Goal: Information Seeking & Learning: Learn about a topic

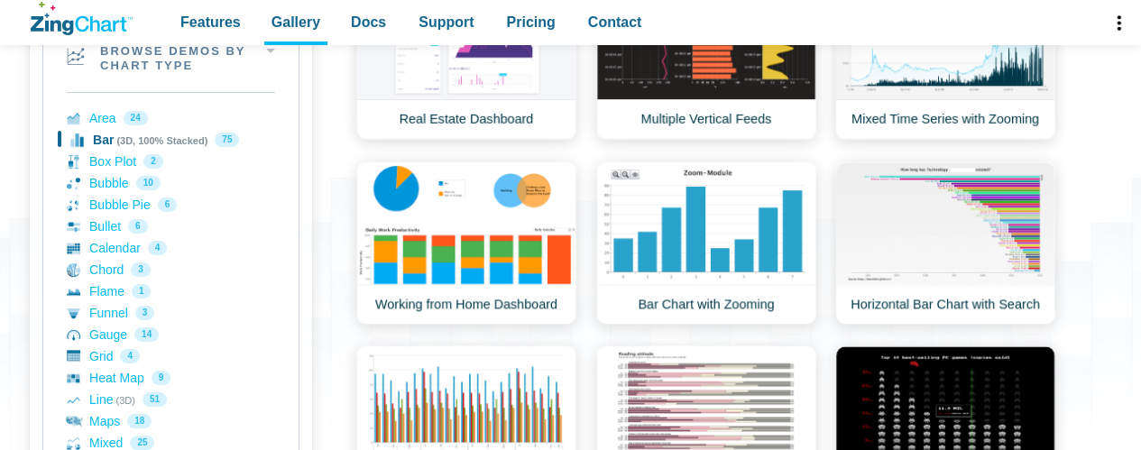
scroll to position [289, 0]
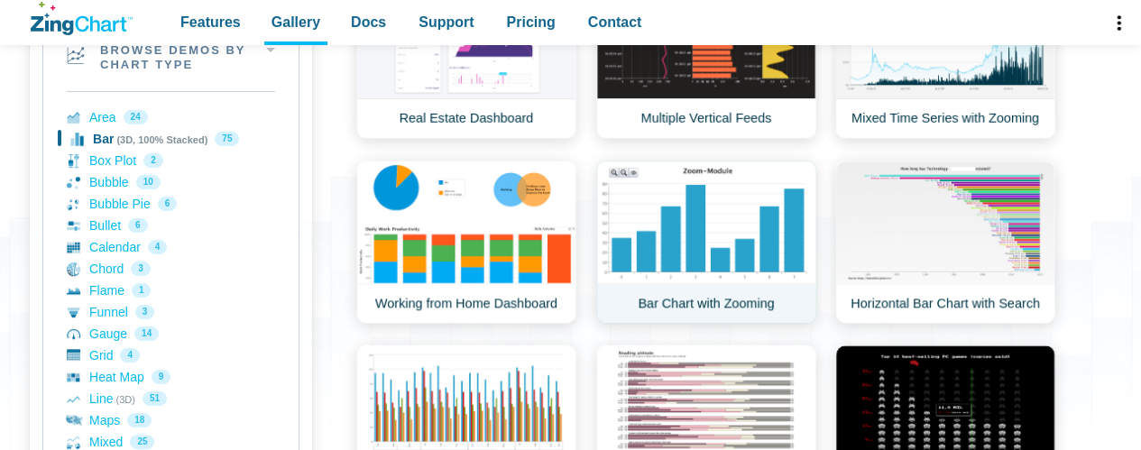
click at [678, 206] on link "Bar Chart with Zooming" at bounding box center [706, 242] width 220 height 163
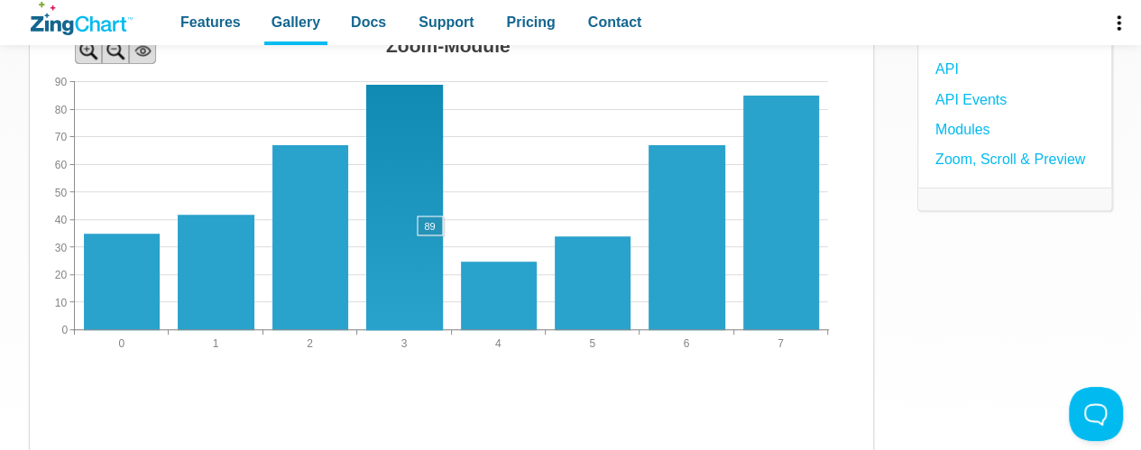
click at [30, 389] on area "App Content" at bounding box center [30, 389] width 0 height 0
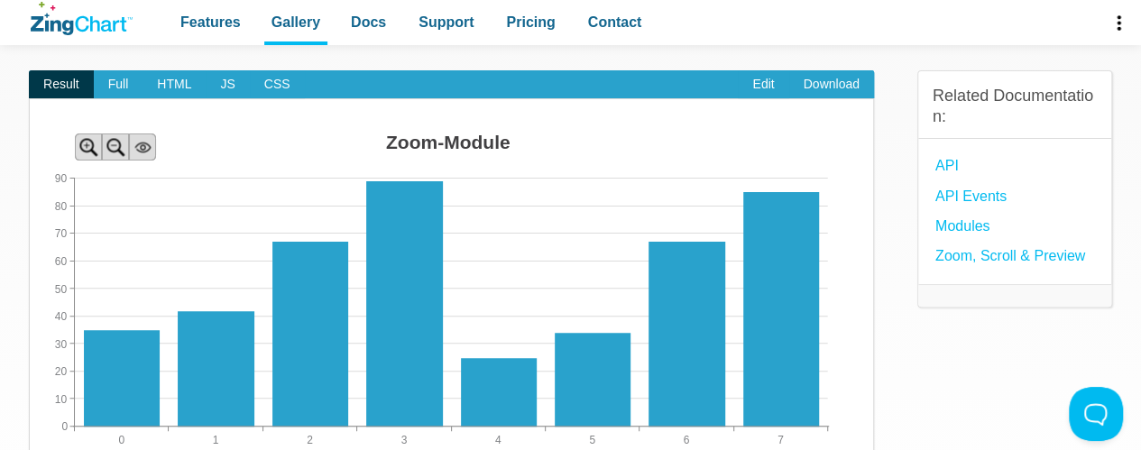
scroll to position [137, 0]
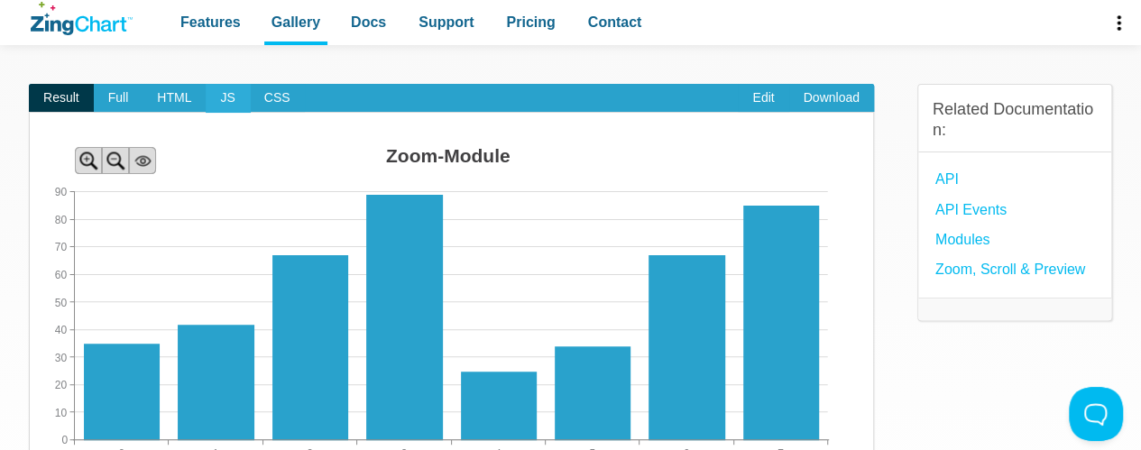
click at [225, 96] on span "JS" at bounding box center [227, 98] width 43 height 29
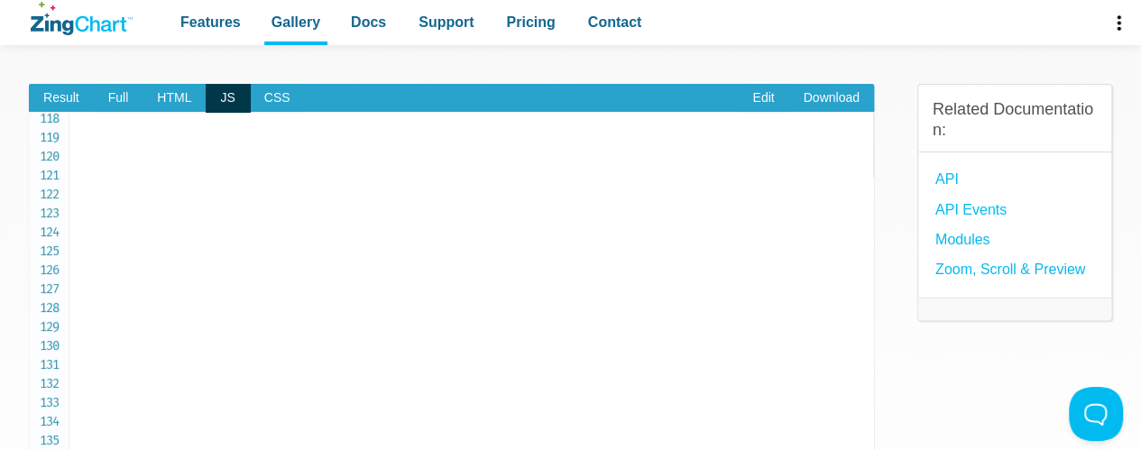
scroll to position [2357, 0]
click at [58, 95] on span "Result" at bounding box center [61, 98] width 65 height 29
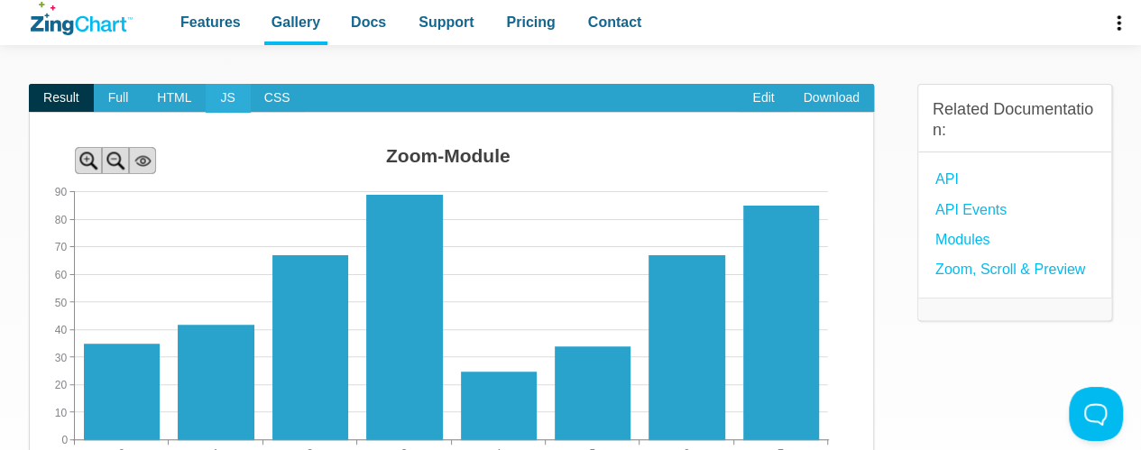
click at [231, 88] on span "JS" at bounding box center [227, 98] width 43 height 29
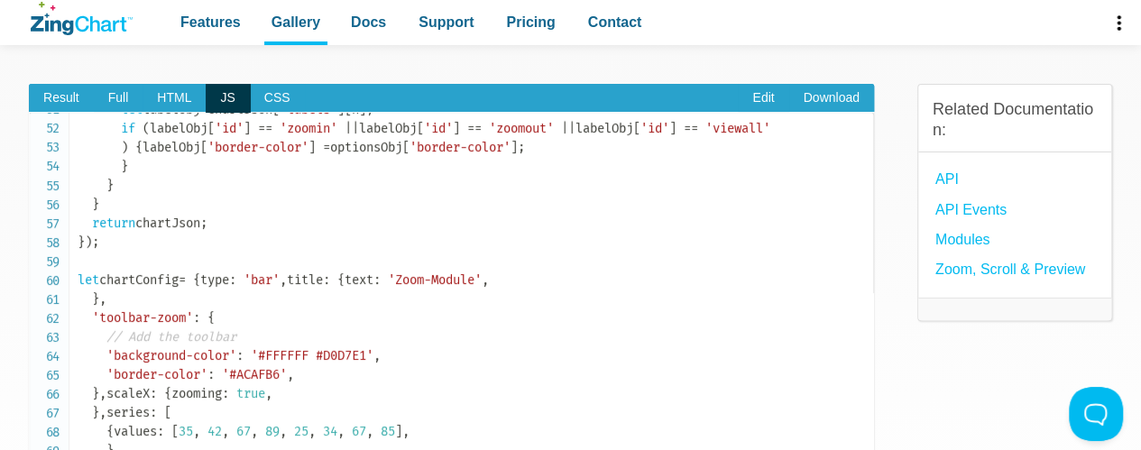
scroll to position [967, 0]
click at [70, 108] on span "Result" at bounding box center [61, 98] width 65 height 29
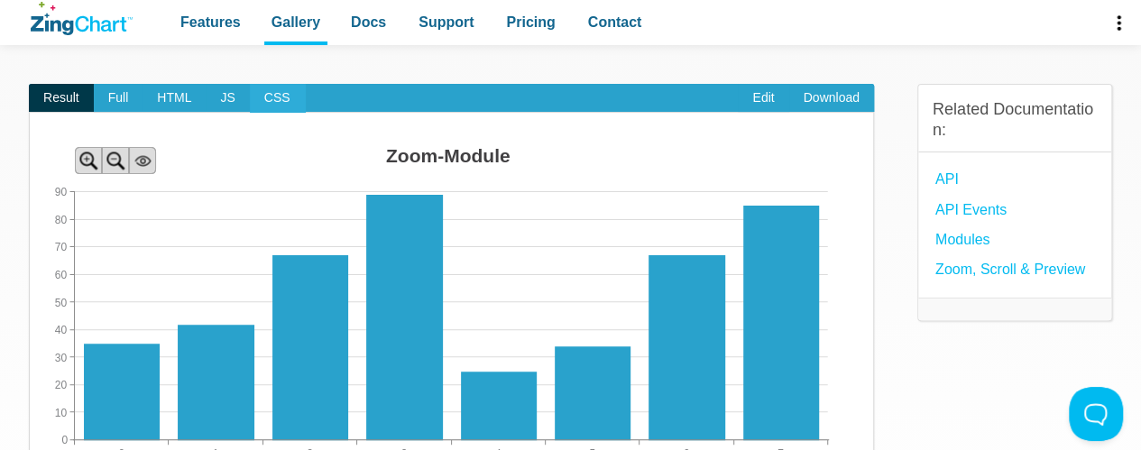
click at [269, 94] on span "CSS" at bounding box center [277, 98] width 55 height 29
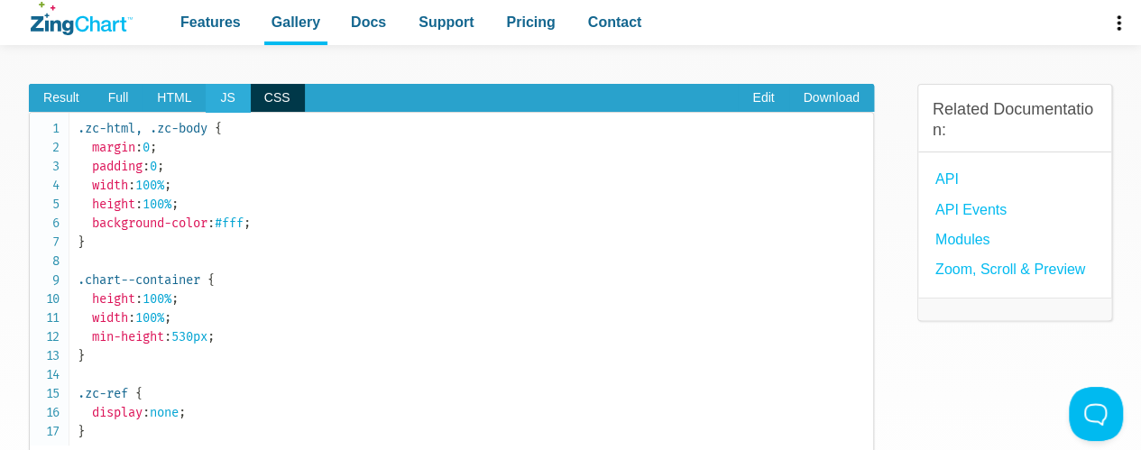
click at [236, 93] on span "JS" at bounding box center [227, 98] width 43 height 29
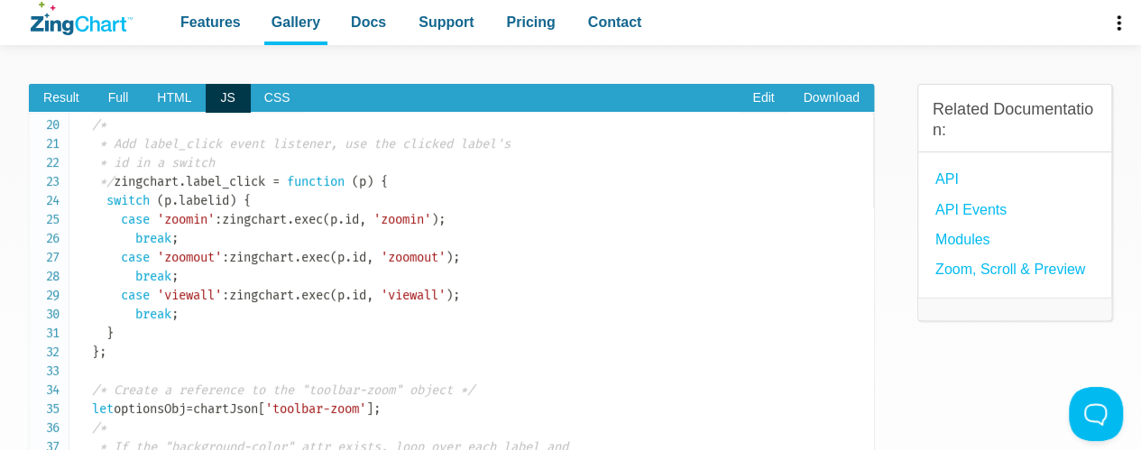
scroll to position [0, 0]
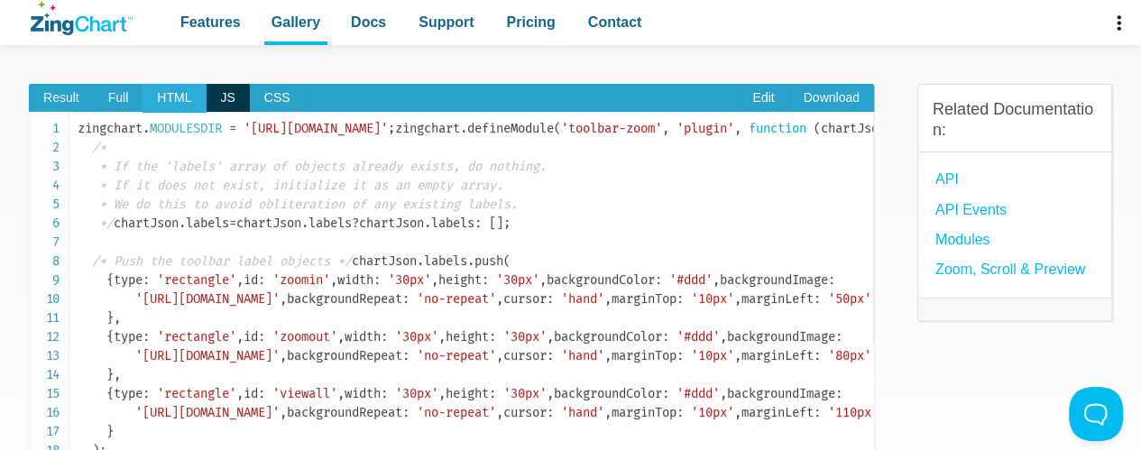
click at [166, 93] on span "HTML" at bounding box center [173, 98] width 63 height 29
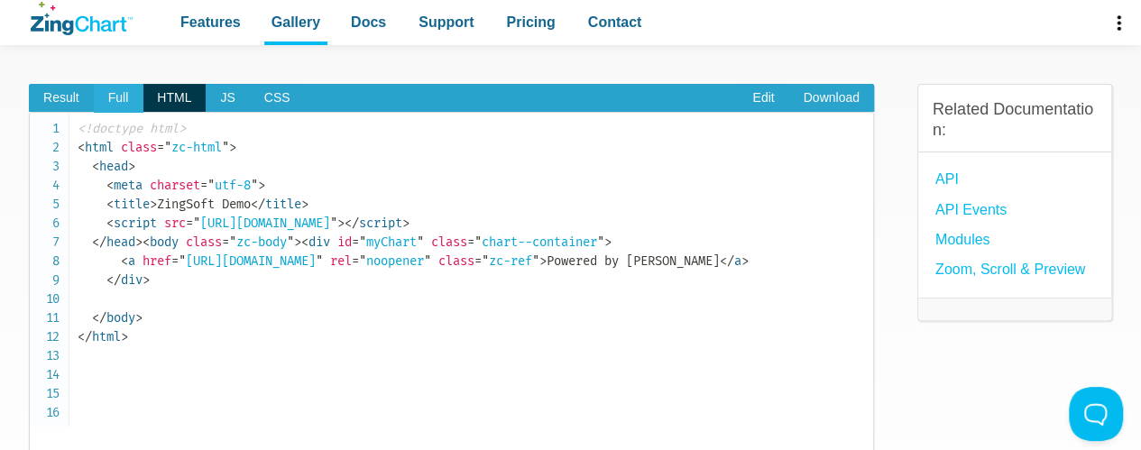
click at [105, 91] on span "Full" at bounding box center [119, 98] width 50 height 29
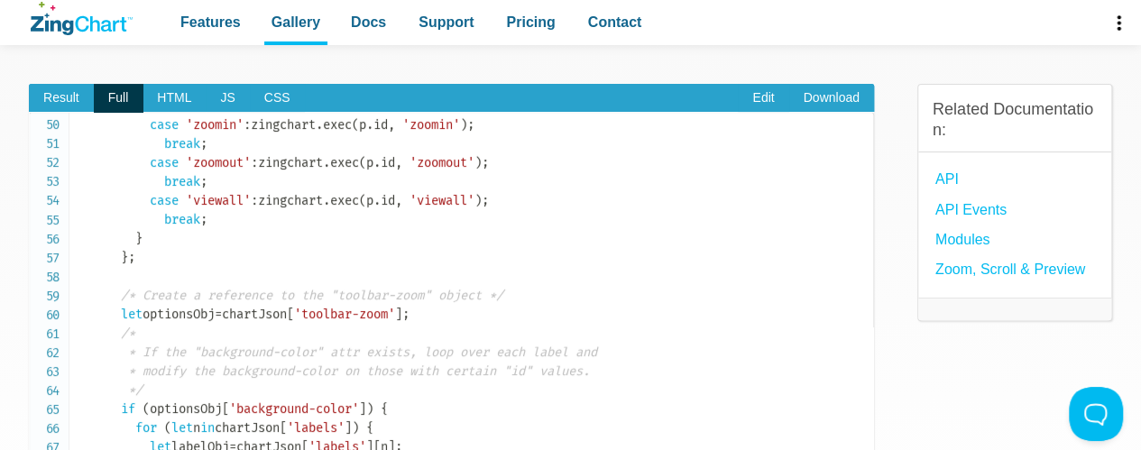
scroll to position [896, 0]
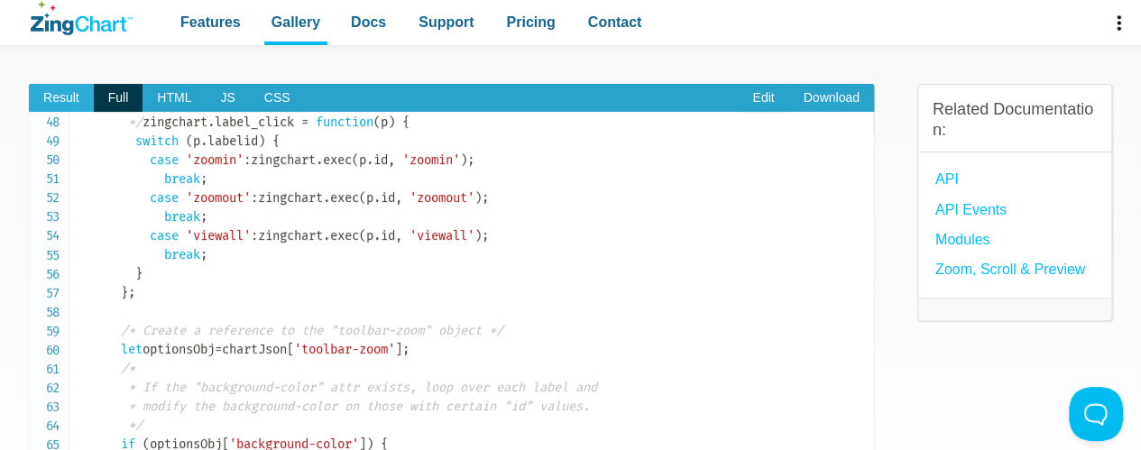
click at [60, 109] on span "Result" at bounding box center [61, 98] width 65 height 29
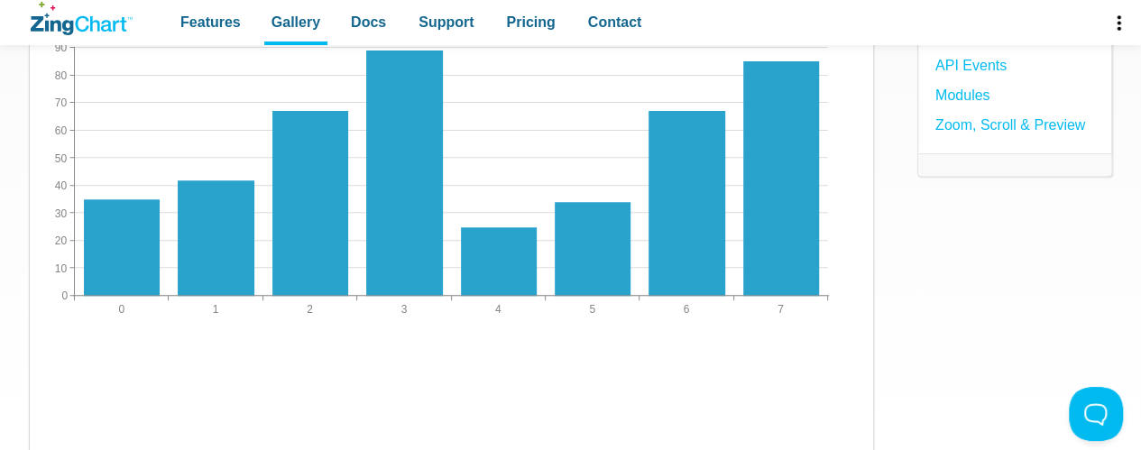
scroll to position [238, 0]
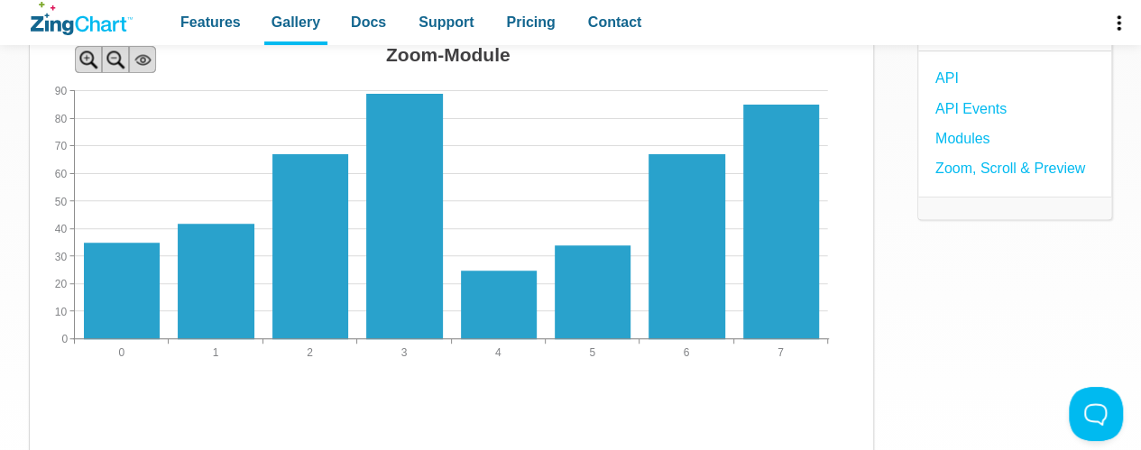
click at [326, 19] on nav "Features Gallery Browse by Chart Type Browse by Features Browse by Use Case Doc…" at bounding box center [410, 22] width 493 height 45
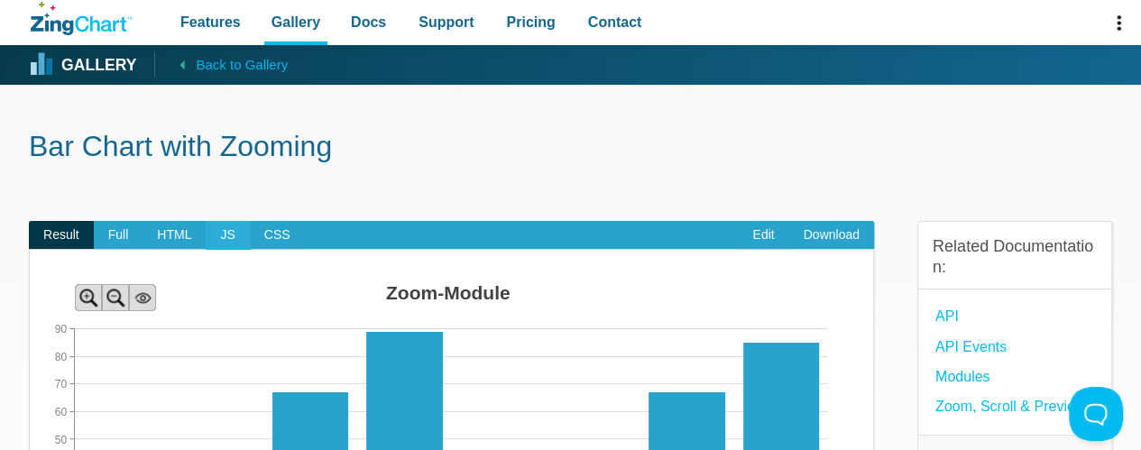
click at [219, 238] on span "JS" at bounding box center [227, 235] width 43 height 29
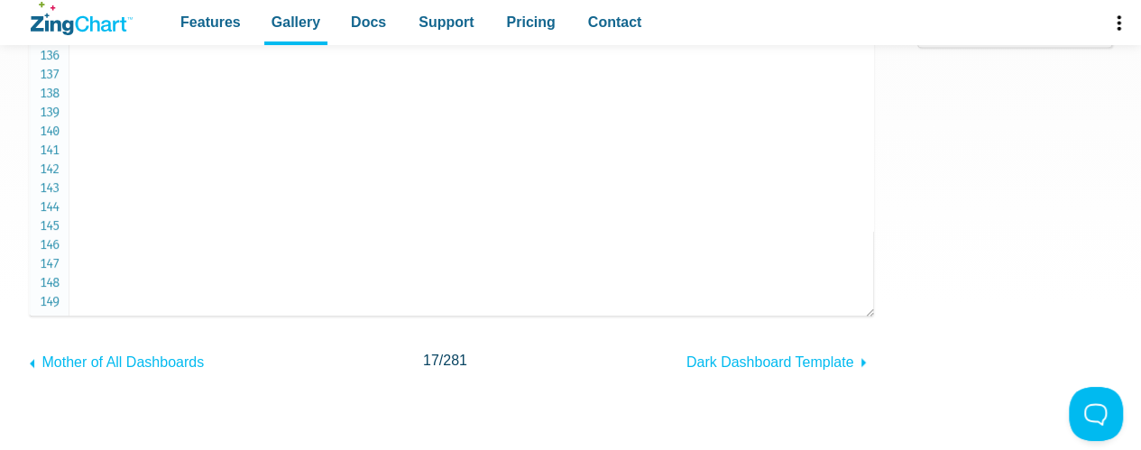
scroll to position [409, 0]
